Goal: Complete application form: Complete application form

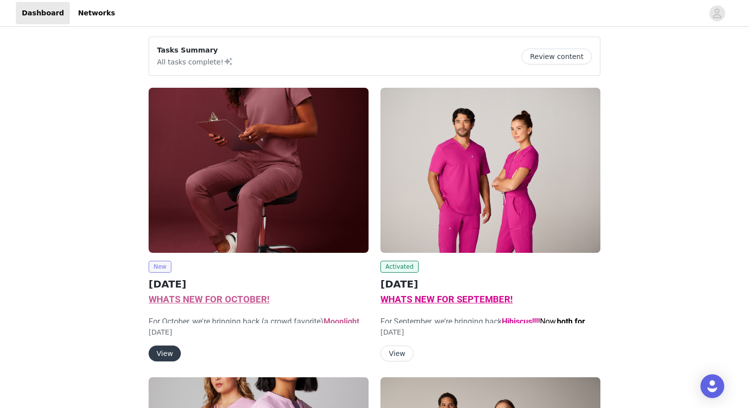
click at [160, 267] on span "New" at bounding box center [160, 267] width 23 height 12
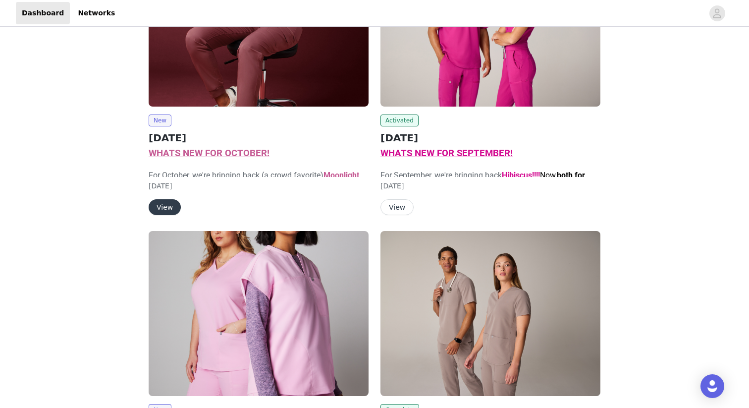
scroll to position [152, 0]
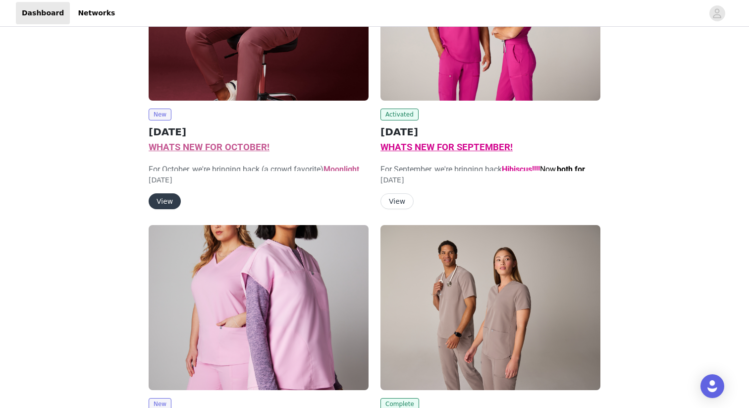
click at [168, 200] on button "View" at bounding box center [165, 201] width 32 height 16
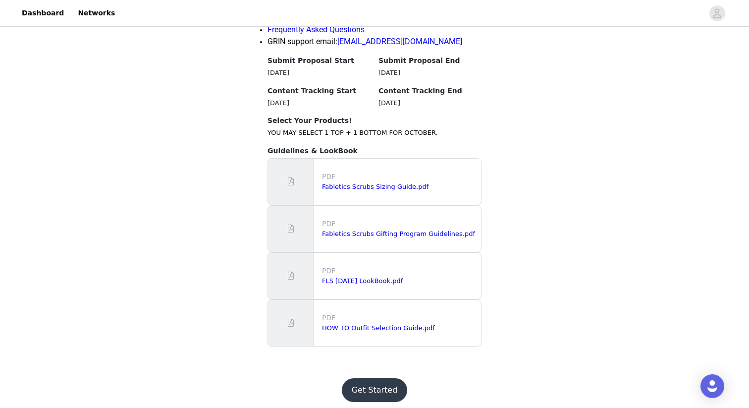
scroll to position [1019, 0]
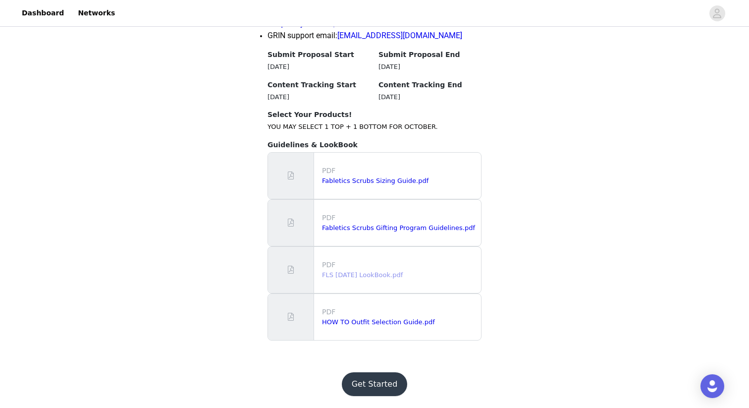
click at [385, 277] on link "FLS [DATE] LookBook.pdf" at bounding box center [362, 274] width 81 height 7
click at [374, 376] on button "Get Started" at bounding box center [375, 384] width 66 height 24
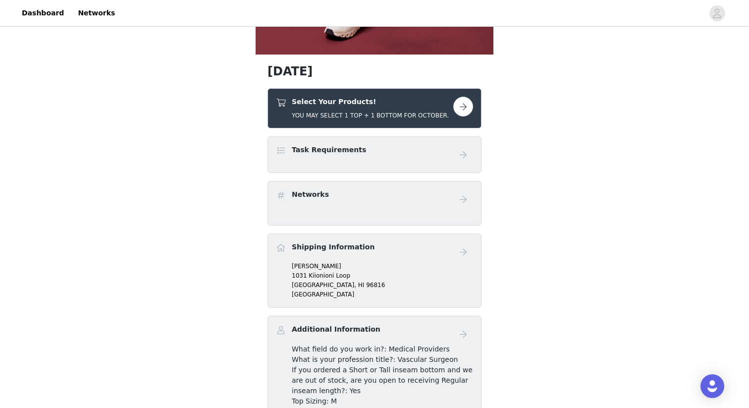
scroll to position [315, 0]
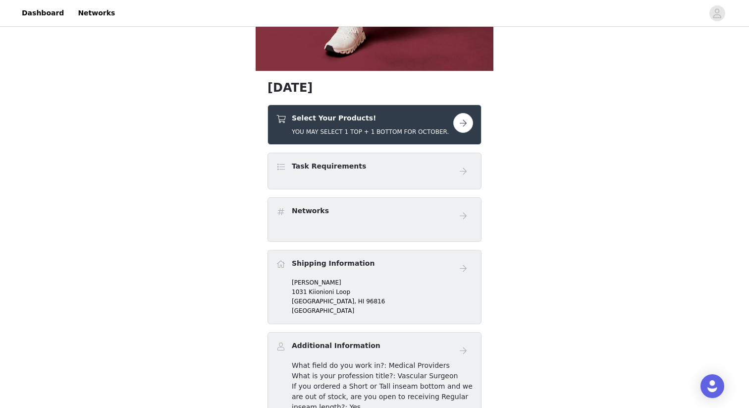
click at [460, 124] on button "button" at bounding box center [463, 123] width 20 height 20
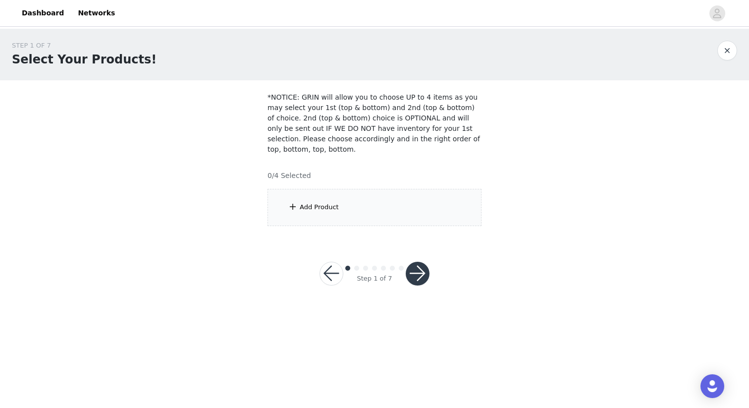
click at [324, 207] on div "Add Product" at bounding box center [319, 207] width 39 height 10
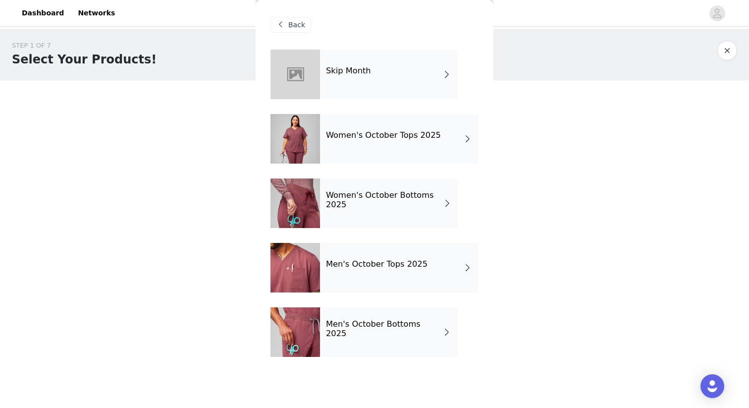
click at [381, 257] on div "Men's October Tops 2025" at bounding box center [399, 268] width 159 height 50
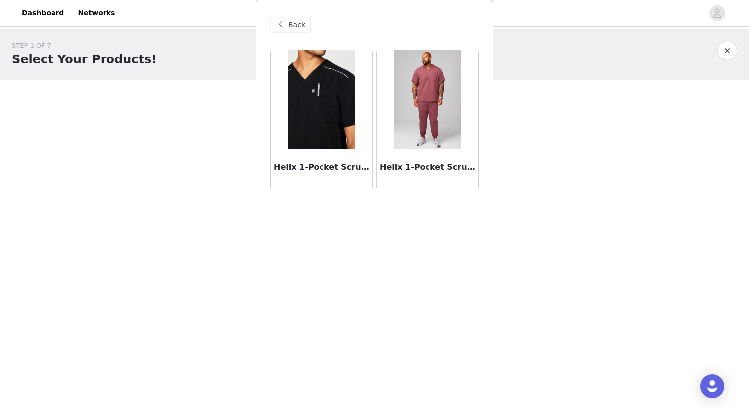
click at [338, 168] on h3 "Helix 1-Pocket Scrub Top in Black/Reflective" at bounding box center [321, 167] width 95 height 12
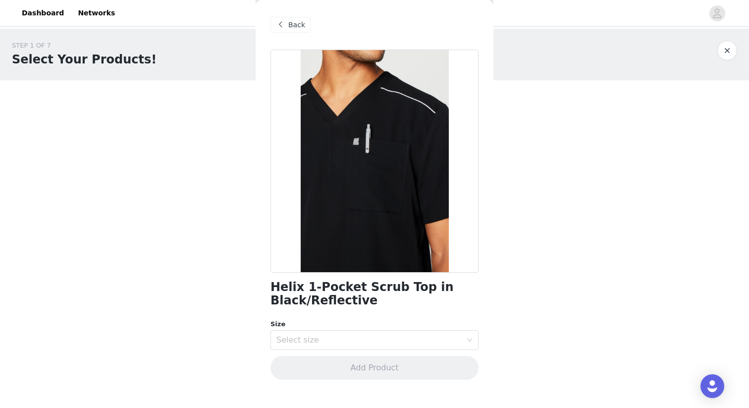
click at [292, 26] on span "Back" at bounding box center [296, 25] width 17 height 10
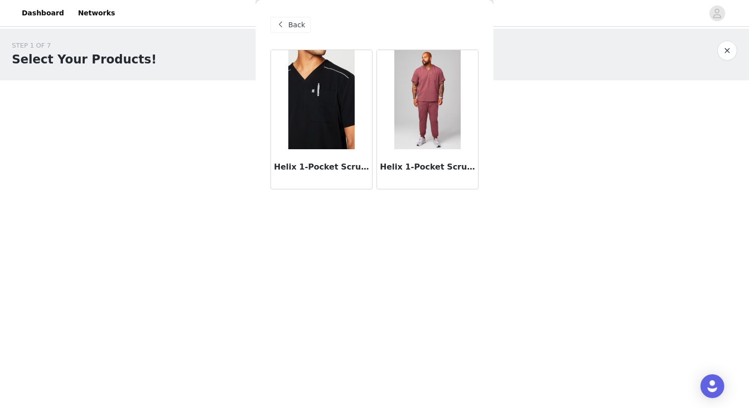
click at [417, 101] on img at bounding box center [427, 99] width 66 height 99
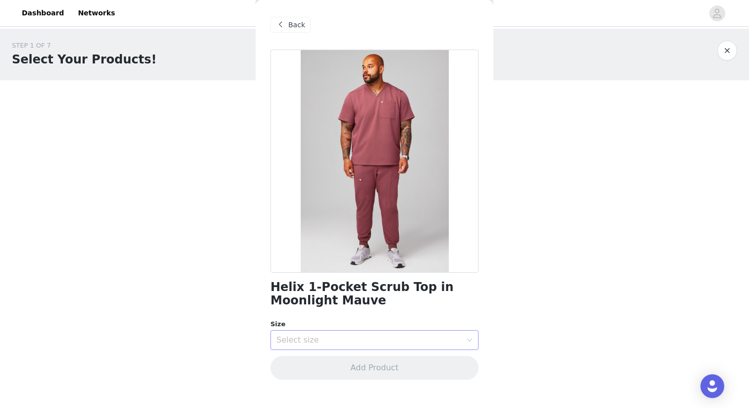
click at [407, 342] on div "Select size" at bounding box center [368, 340] width 185 height 10
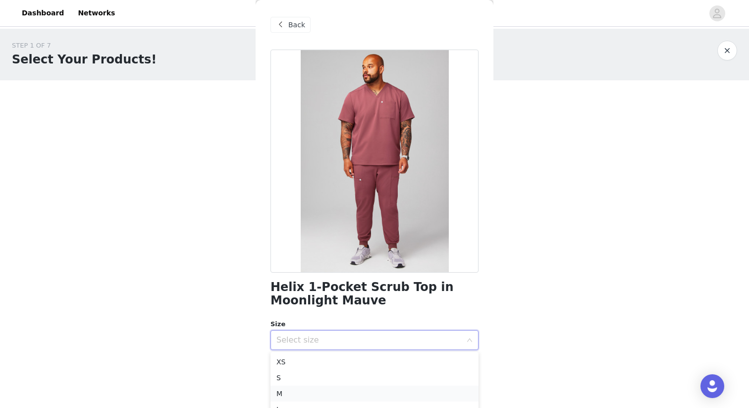
click at [381, 388] on li "M" at bounding box center [375, 393] width 208 height 16
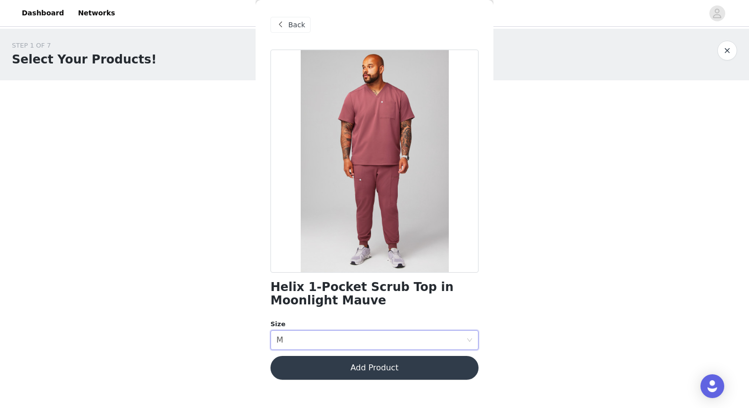
click at [382, 366] on button "Add Product" at bounding box center [375, 368] width 208 height 24
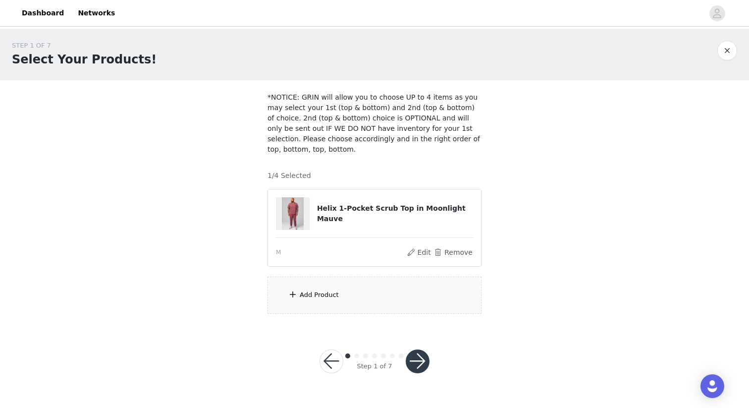
click at [366, 294] on div "Add Product" at bounding box center [375, 294] width 214 height 37
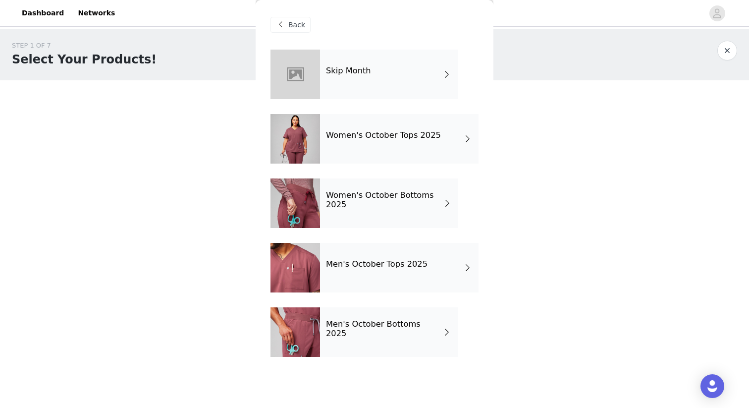
click at [356, 331] on h4 "Men's October Bottoms 2025" at bounding box center [384, 329] width 116 height 18
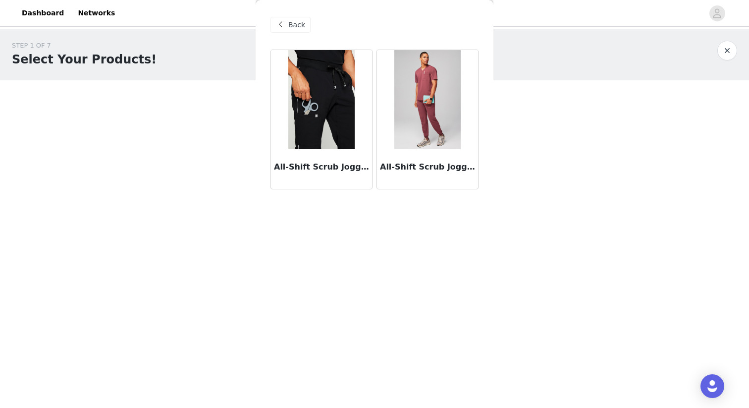
click at [435, 93] on img at bounding box center [427, 99] width 66 height 99
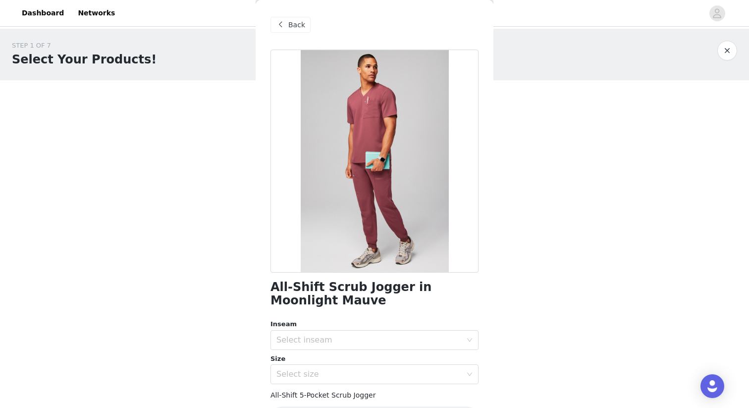
scroll to position [34, 0]
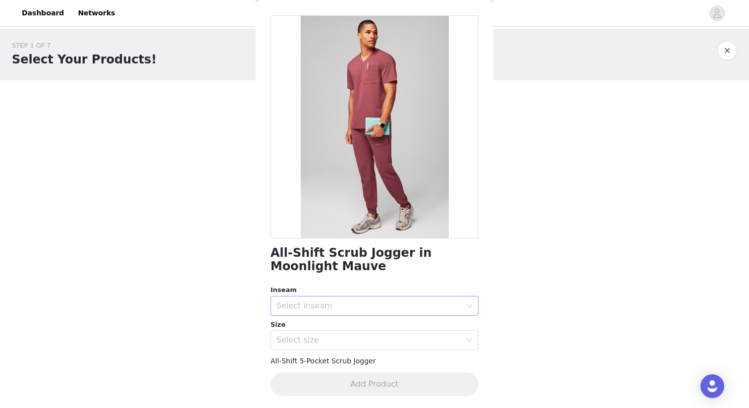
click at [320, 308] on div "Select inseam" at bounding box center [368, 306] width 185 height 10
click at [312, 339] on li "Regular" at bounding box center [375, 343] width 208 height 16
click at [311, 345] on div "Select size" at bounding box center [371, 339] width 190 height 19
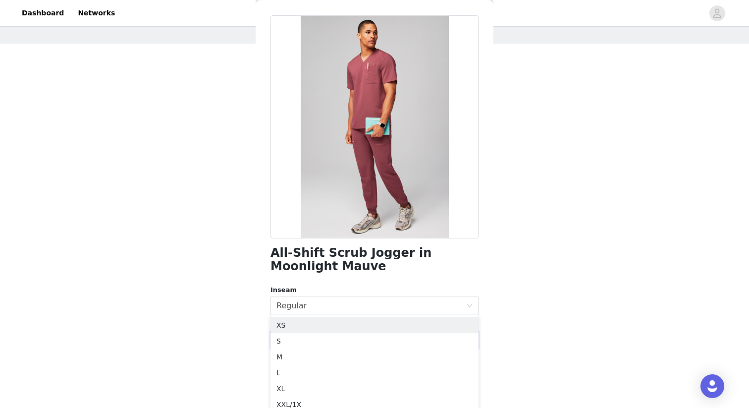
scroll to position [44, 0]
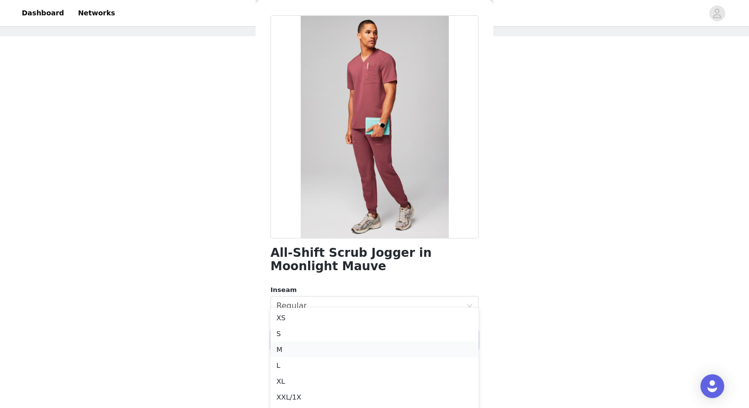
click at [310, 348] on li "M" at bounding box center [375, 349] width 208 height 16
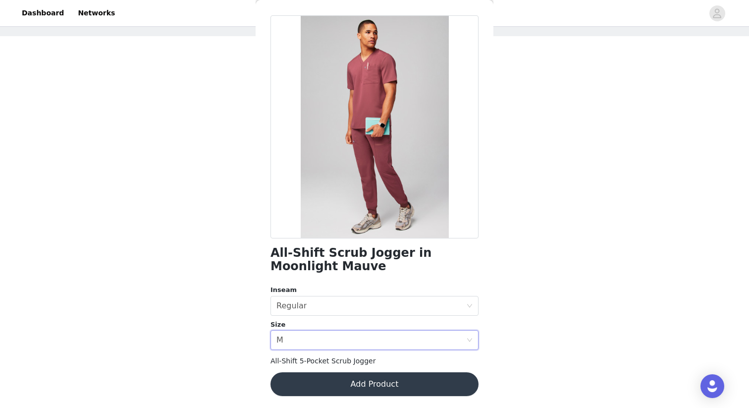
scroll to position [0, 0]
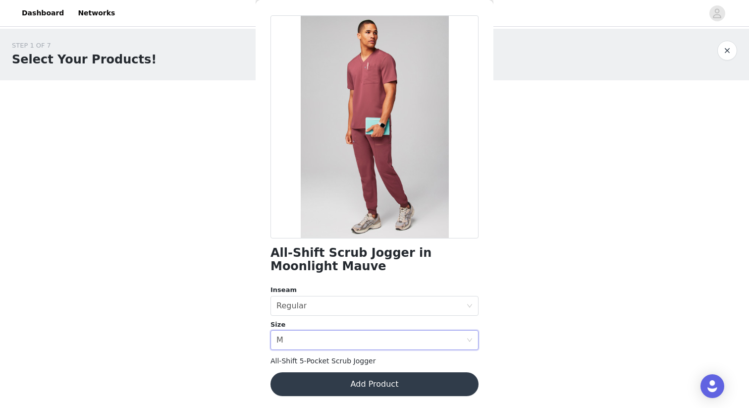
click at [240, 280] on div "STEP 1 OF 7 Select Your Products! *NOTICE: GRIN will allow you to choose UP to …" at bounding box center [374, 177] width 749 height 297
click at [316, 386] on button "Add Product" at bounding box center [375, 384] width 208 height 24
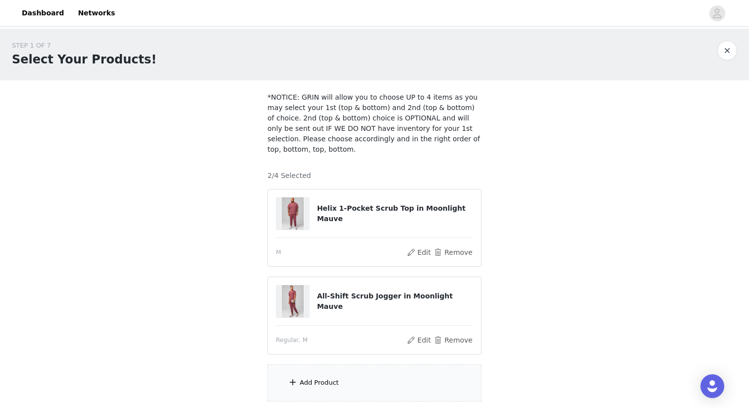
scroll to position [76, 0]
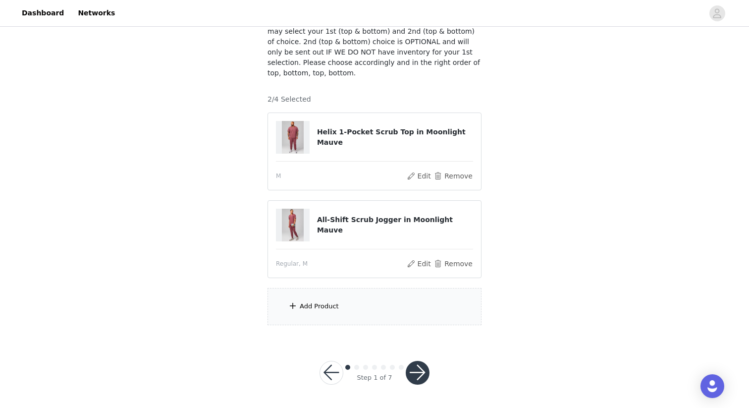
click at [419, 370] on button "button" at bounding box center [418, 373] width 24 height 24
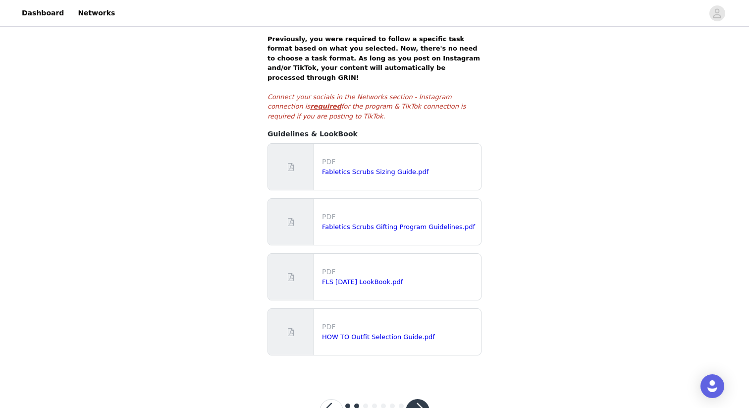
scroll to position [195, 0]
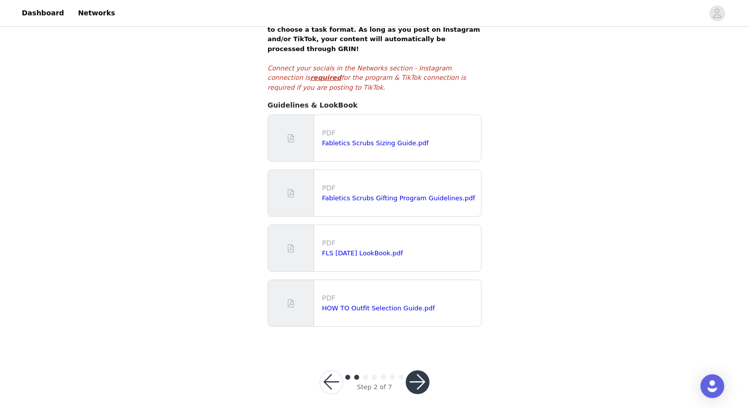
click at [414, 374] on button "button" at bounding box center [418, 382] width 24 height 24
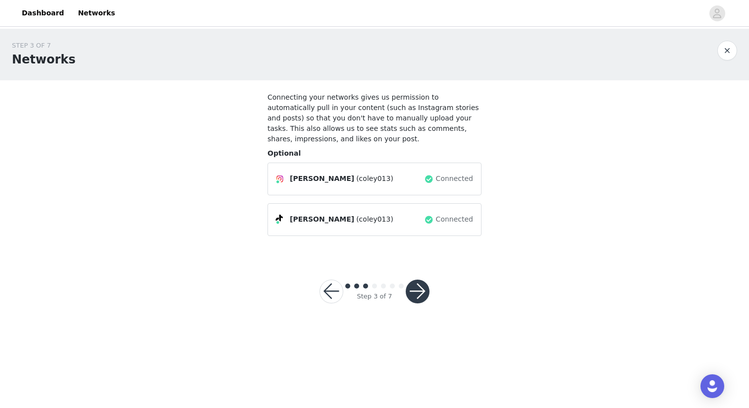
click at [420, 296] on button "button" at bounding box center [418, 291] width 24 height 24
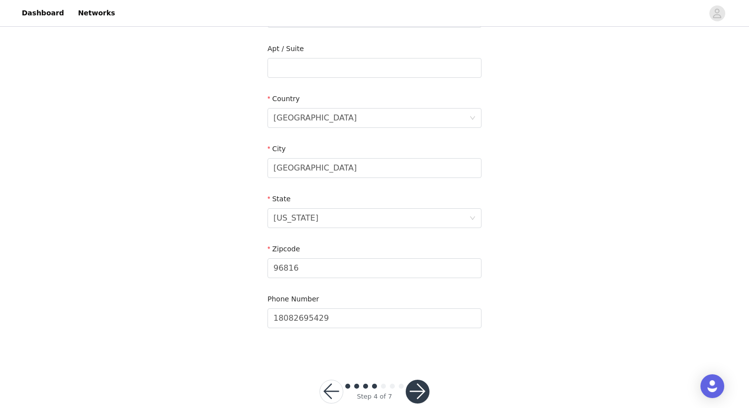
scroll to position [288, 0]
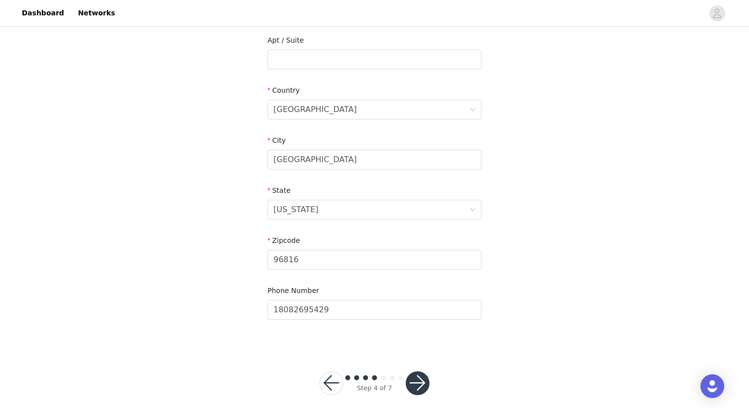
click at [415, 371] on button "button" at bounding box center [418, 383] width 24 height 24
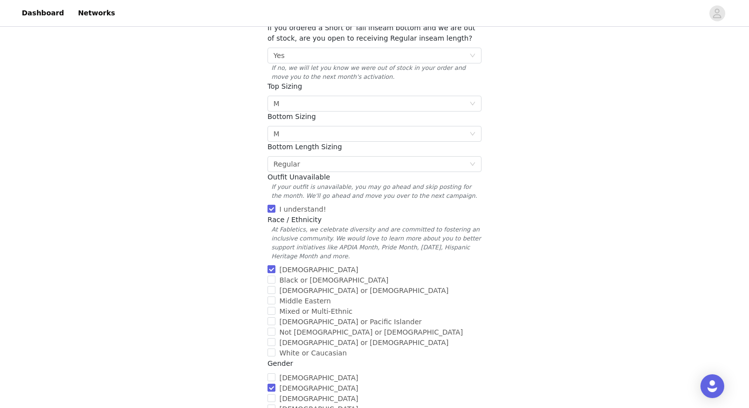
scroll to position [335, 0]
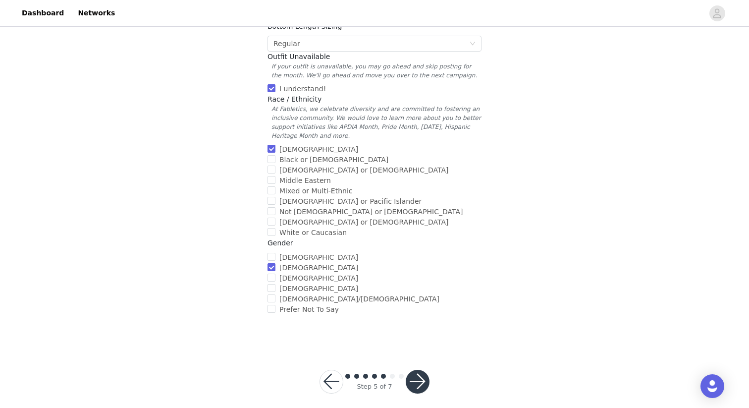
click at [419, 372] on button "button" at bounding box center [418, 382] width 24 height 24
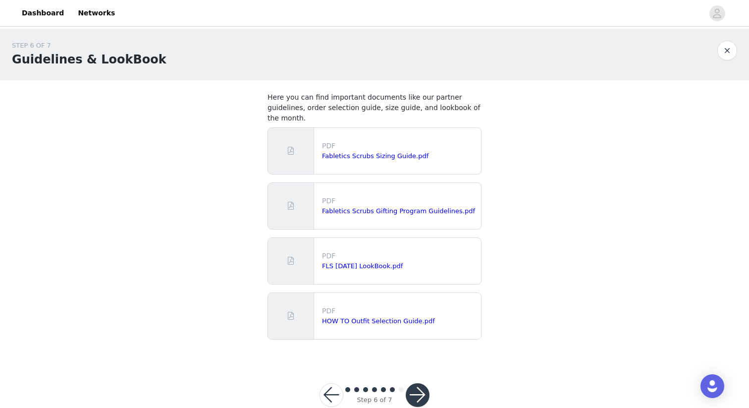
click at [421, 383] on button "button" at bounding box center [418, 395] width 24 height 24
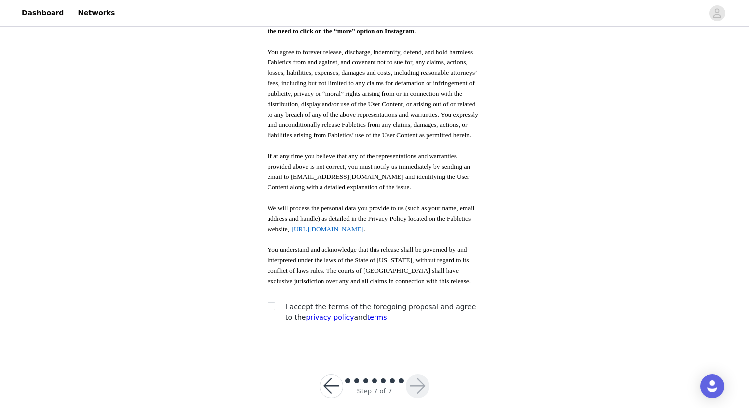
scroll to position [487, 0]
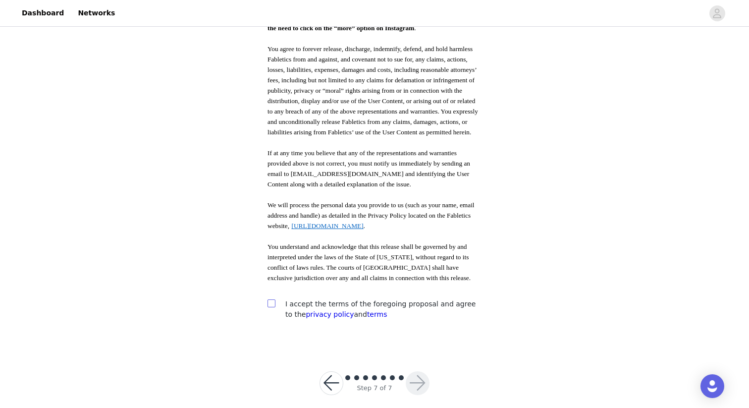
click at [273, 299] on input "checkbox" at bounding box center [271, 302] width 7 height 7
checkbox input "true"
click at [418, 378] on button "button" at bounding box center [418, 383] width 24 height 24
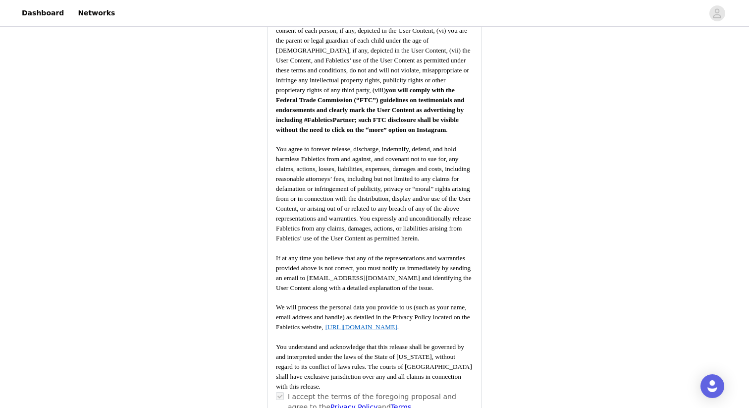
scroll to position [1387, 0]
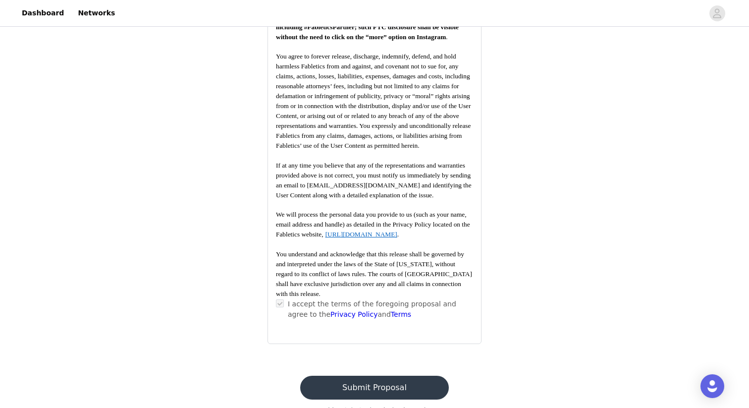
click at [367, 376] on button "Submit Proposal" at bounding box center [374, 388] width 148 height 24
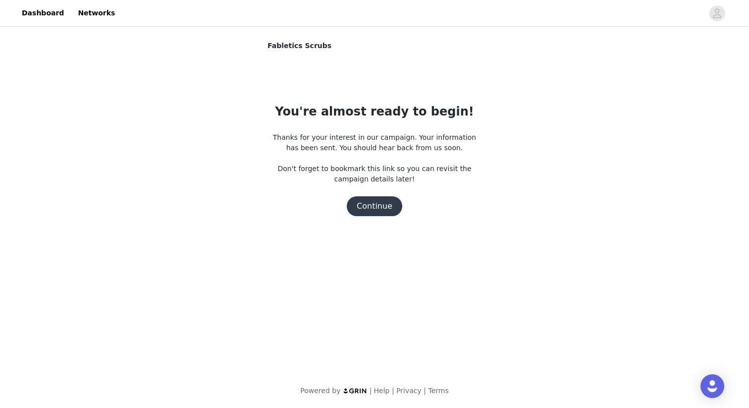
click at [384, 208] on button "Continue" at bounding box center [374, 206] width 55 height 20
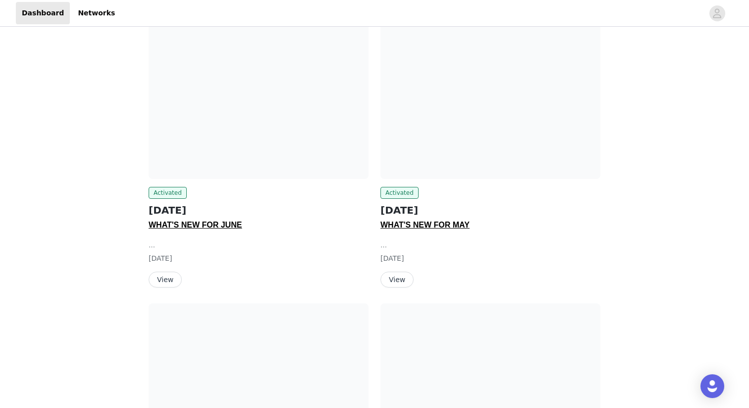
scroll to position [1447, 0]
